Goal: Task Accomplishment & Management: Use online tool/utility

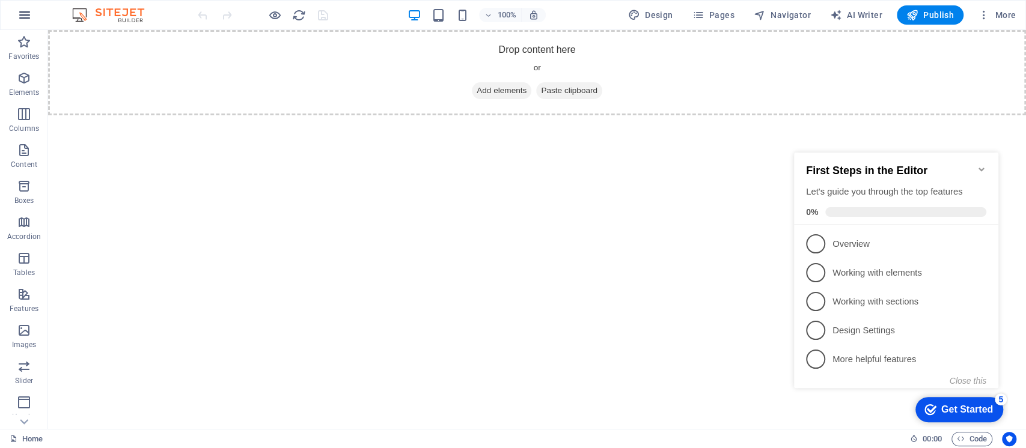
click at [23, 17] on icon "button" at bounding box center [24, 15] width 14 height 14
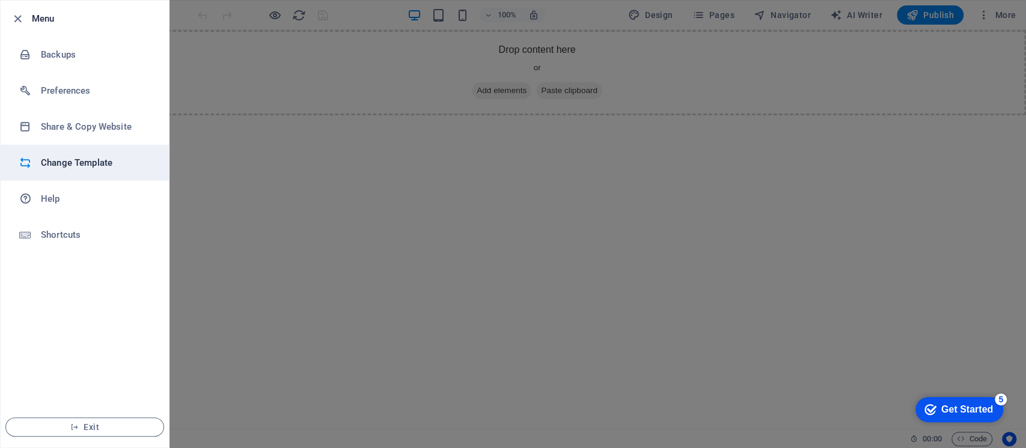
click at [87, 171] on li "Change Template" at bounding box center [85, 163] width 168 height 36
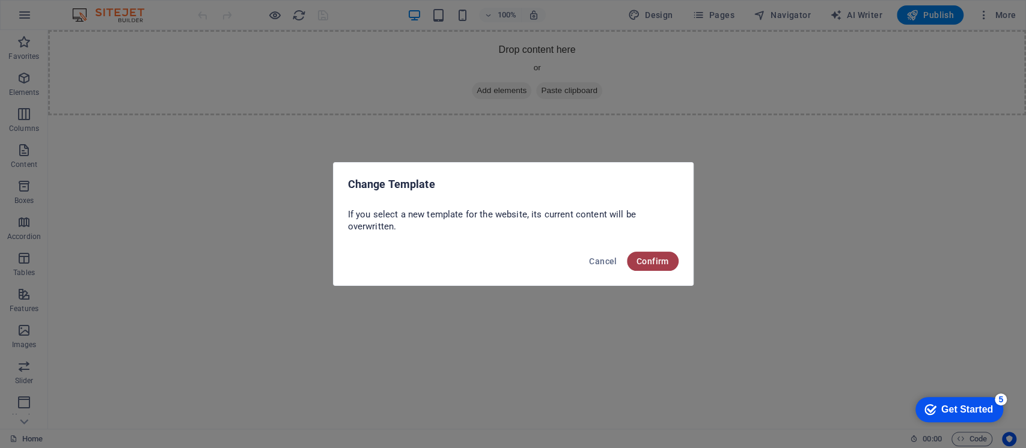
click at [649, 268] on button "Confirm" at bounding box center [653, 261] width 52 height 19
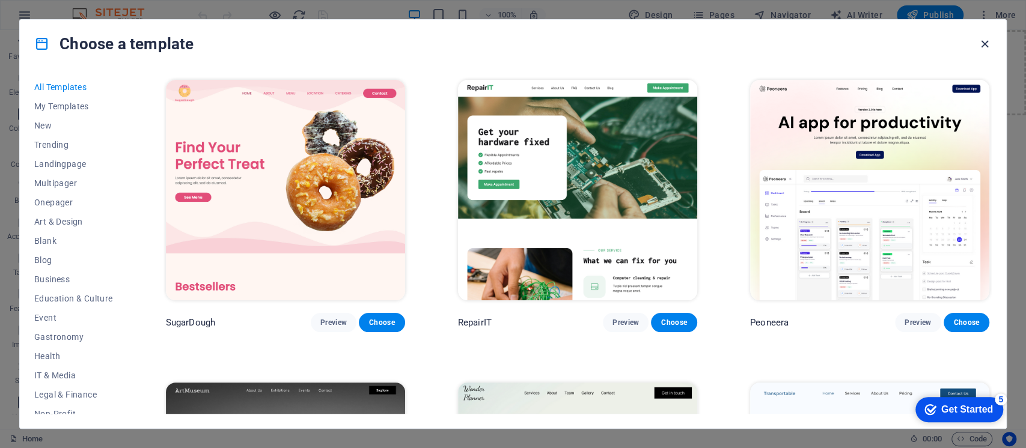
click at [982, 40] on icon "button" at bounding box center [985, 44] width 14 height 14
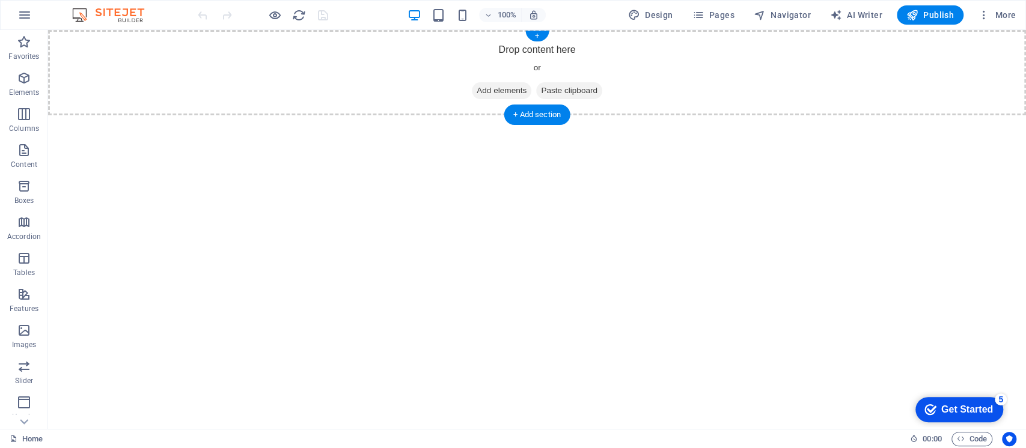
click at [973, 60] on div "Drop content here or Add elements Paste clipboard" at bounding box center [537, 72] width 978 height 85
click at [658, 12] on span "Design" at bounding box center [650, 15] width 45 height 12
select select "px"
select select "400"
select select "px"
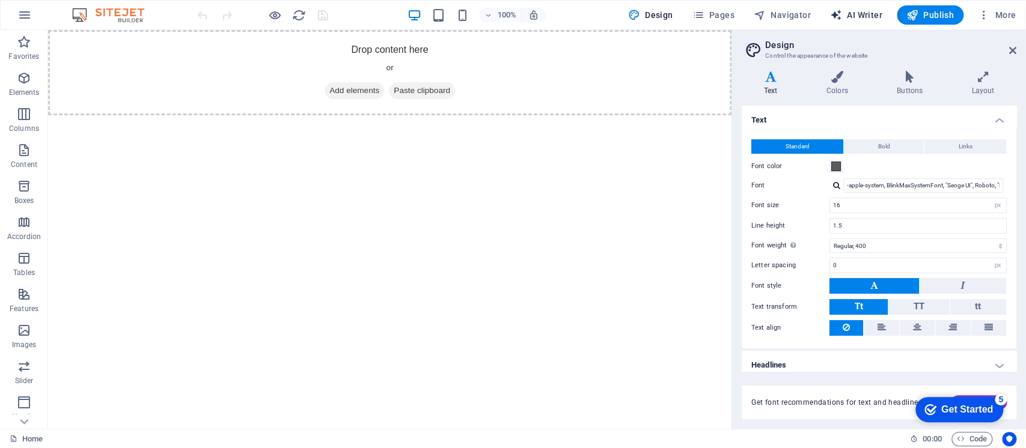
click at [856, 14] on span "AI Writer" at bounding box center [856, 15] width 52 height 12
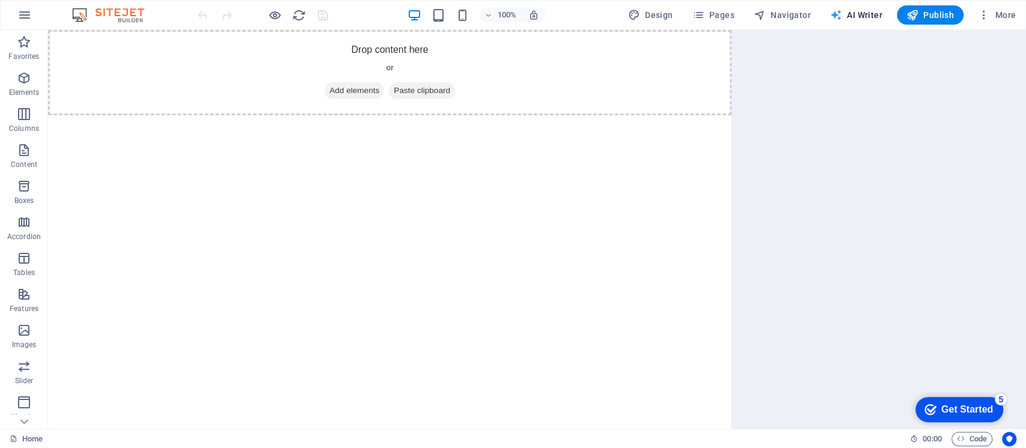
select select "English"
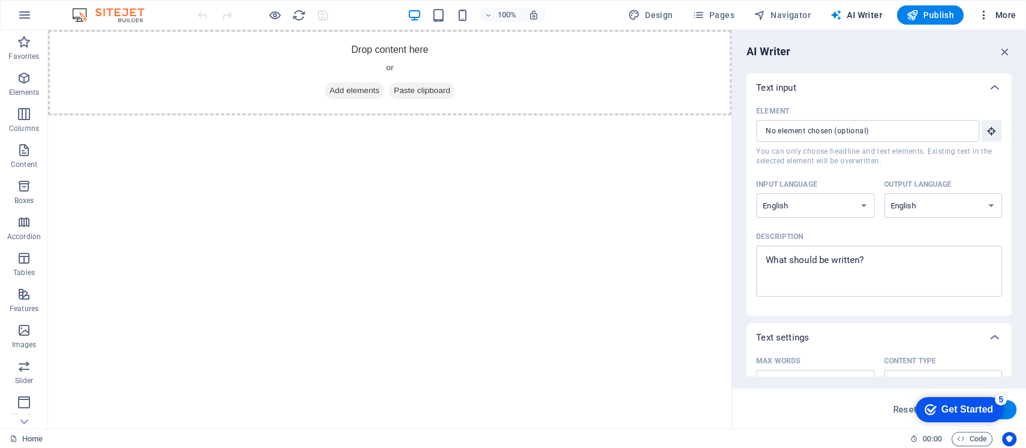
click at [999, 14] on span "More" at bounding box center [997, 15] width 38 height 12
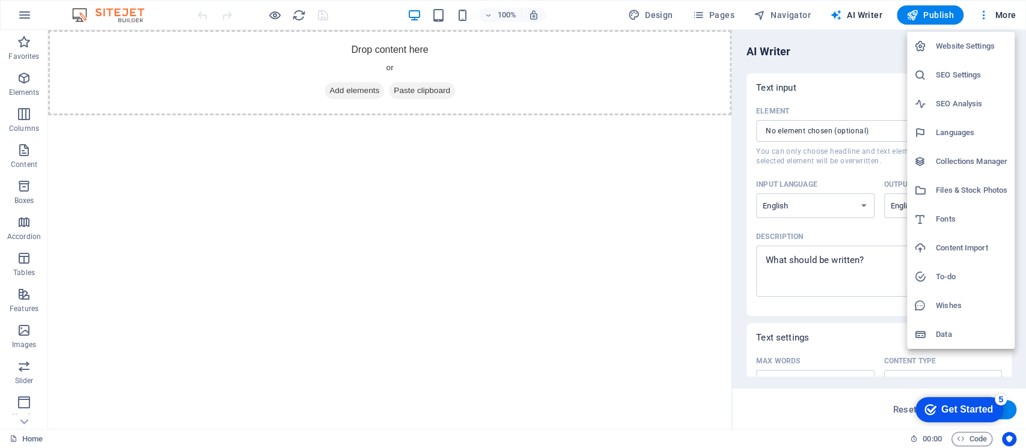
click at [934, 46] on div at bounding box center [925, 46] width 22 height 12
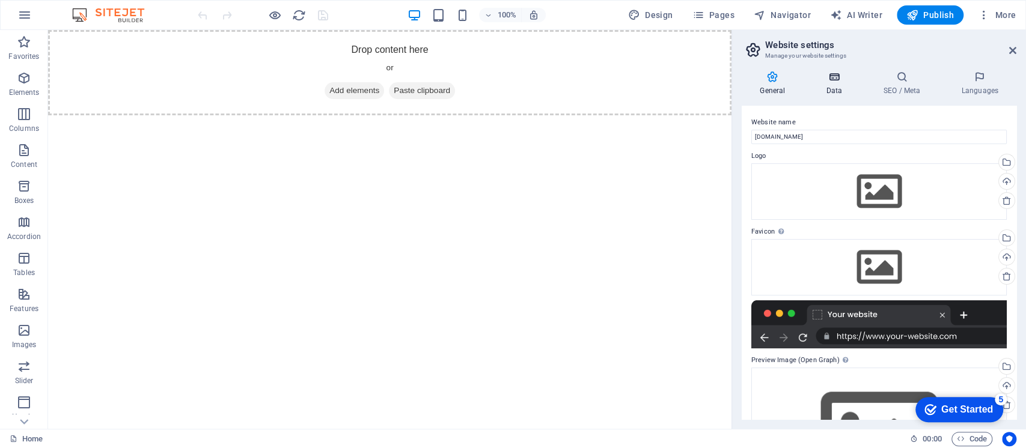
click at [833, 89] on h4 "Data" at bounding box center [836, 83] width 57 height 25
